Goal: Information Seeking & Learning: Learn about a topic

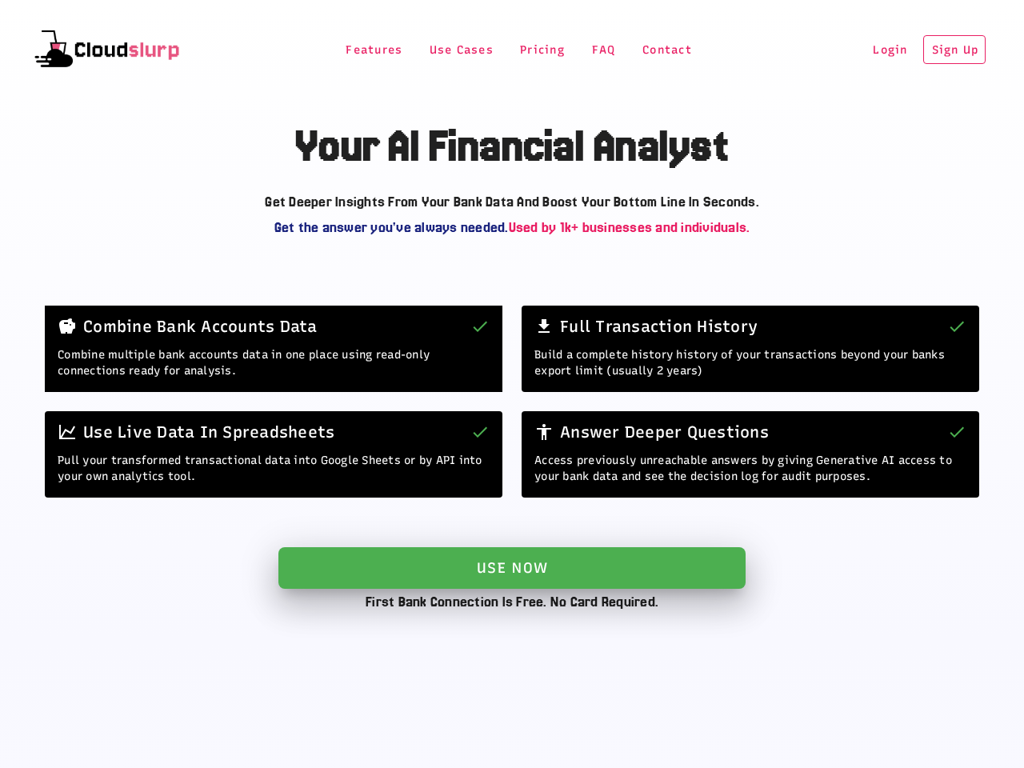
click at [360, 50] on span "Features" at bounding box center [374, 50] width 58 height 14
click at [447, 306] on div "Combine Bank Accounts Data" at bounding box center [274, 327] width 458 height 42
click at [527, 306] on div "Full Transaction History" at bounding box center [751, 327] width 458 height 42
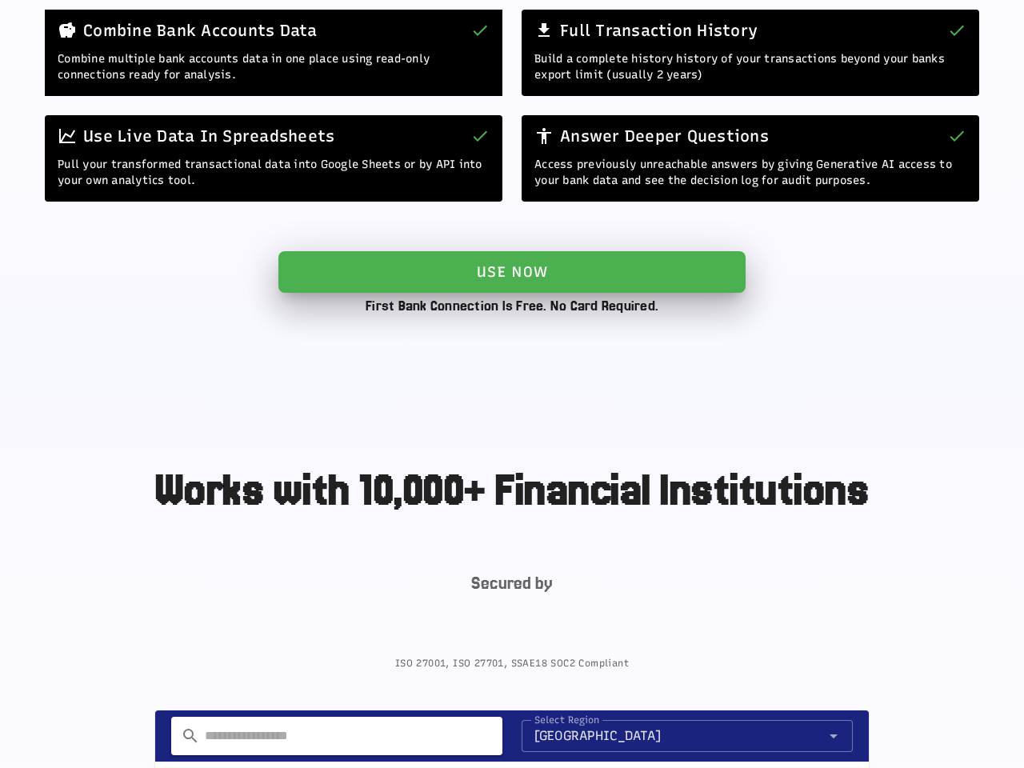
click at [589, 50] on div "Full Transaction History" at bounding box center [751, 31] width 458 height 42
click at [652, 50] on div "Full Transaction History" at bounding box center [751, 31] width 458 height 42
click at [870, 50] on div "Full Transaction History" at bounding box center [751, 31] width 458 height 42
click at [934, 50] on div "Full Transaction History" at bounding box center [751, 31] width 458 height 42
